Goal: Browse casually

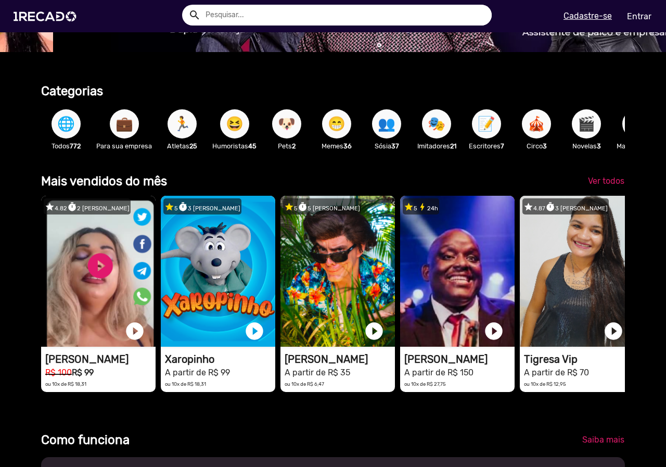
scroll to position [0, 1316]
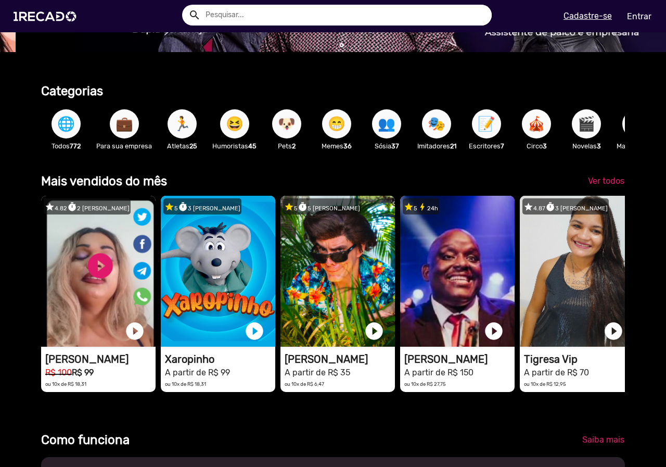
click at [191, 126] on button "🏃" at bounding box center [181, 123] width 29 height 29
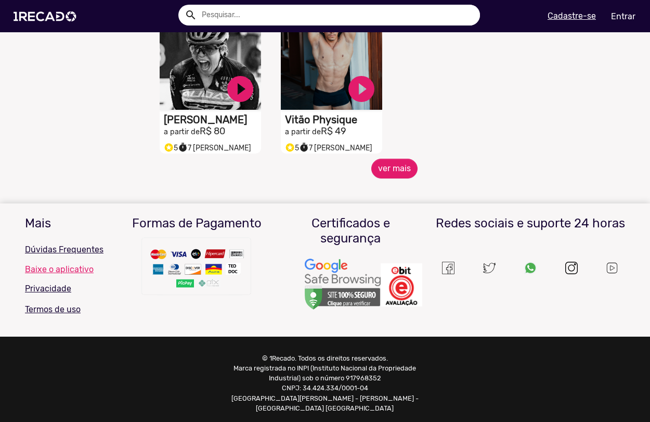
scroll to position [538, 0]
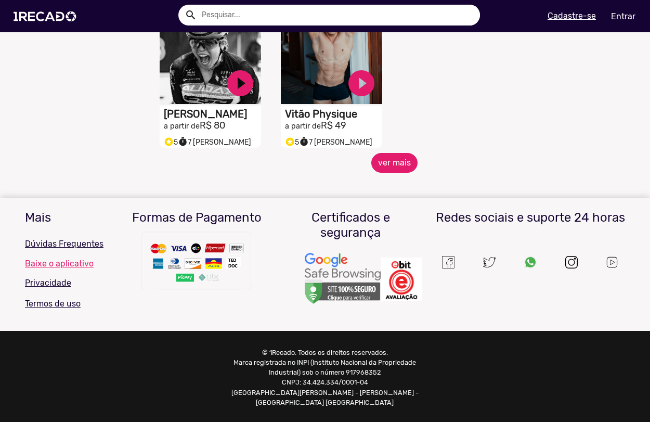
click at [381, 171] on button "ver mais" at bounding box center [394, 163] width 46 height 20
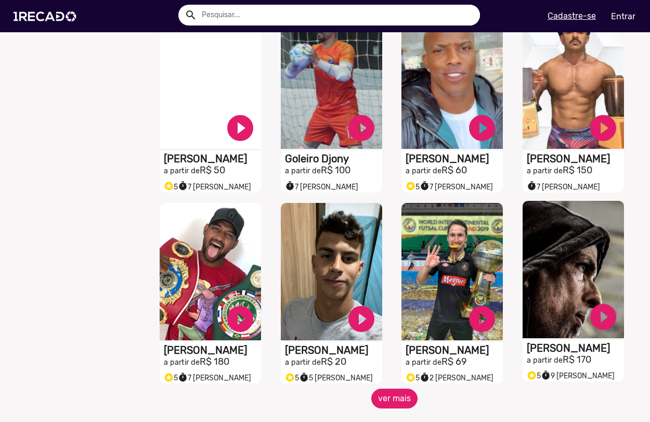
scroll to position [694, 0]
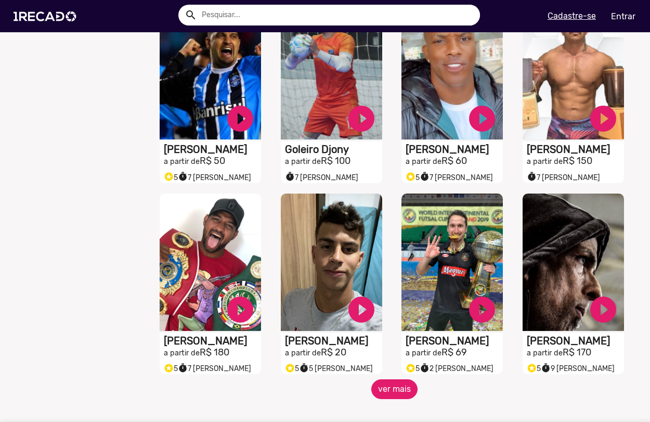
click at [385, 398] on button "ver mais" at bounding box center [394, 389] width 46 height 20
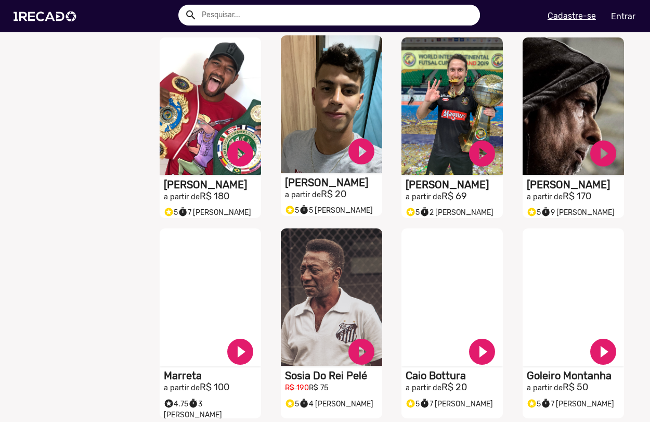
scroll to position [918, 0]
